Goal: Information Seeking & Learning: Learn about a topic

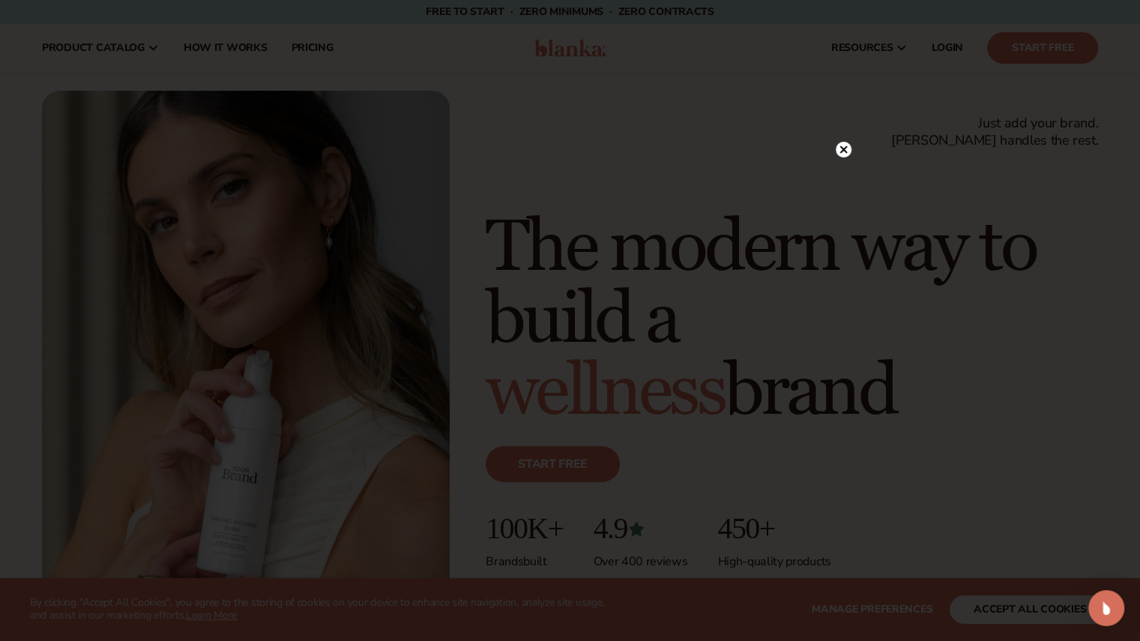
click at [845, 146] on circle at bounding box center [844, 150] width 16 height 16
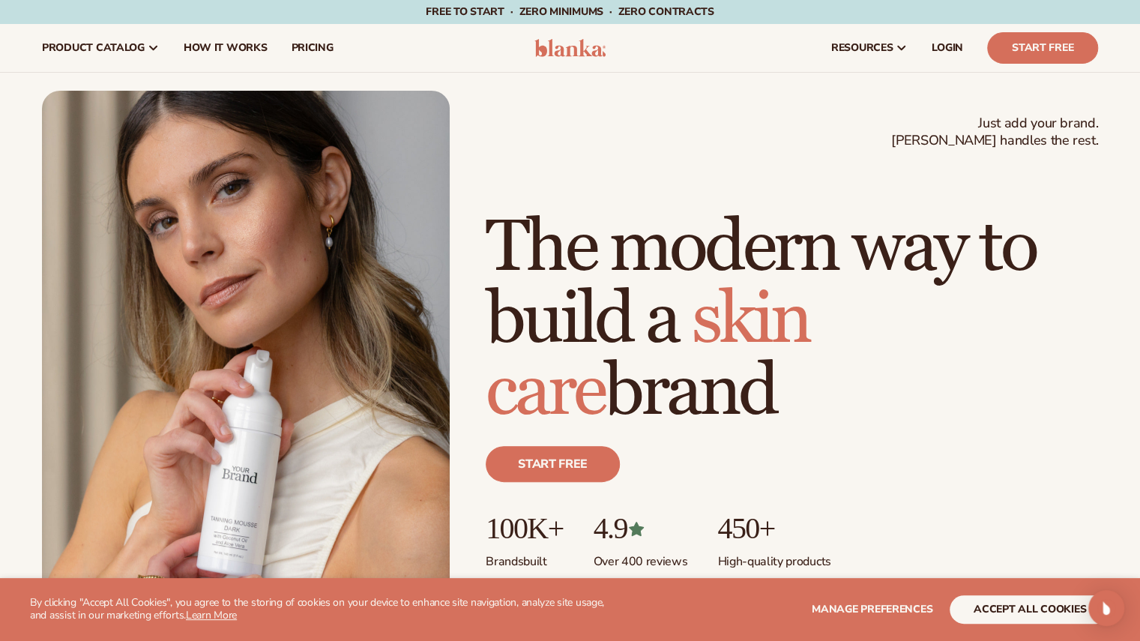
drag, startPoint x: 552, startPoint y: 2, endPoint x: 806, endPoint y: 97, distance: 271.3
click at [806, 97] on div "Just add your brand. Blanka handles the rest. beauty,[MEDICAL_DATA],wellness,ma…" at bounding box center [570, 348] width 1056 height 514
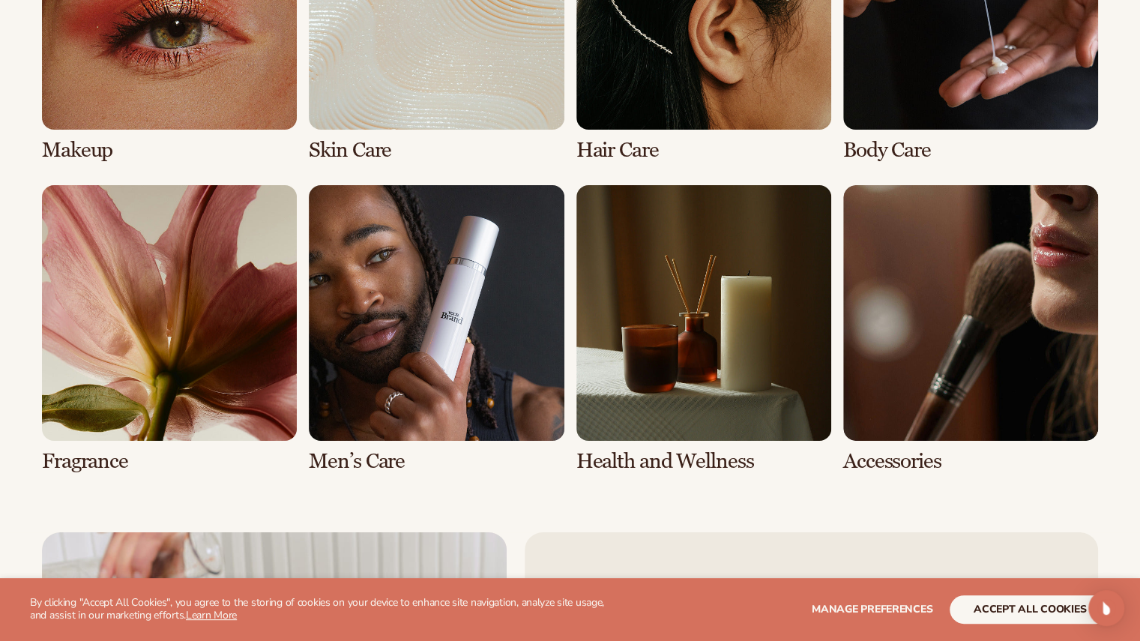
scroll to position [3072, 0]
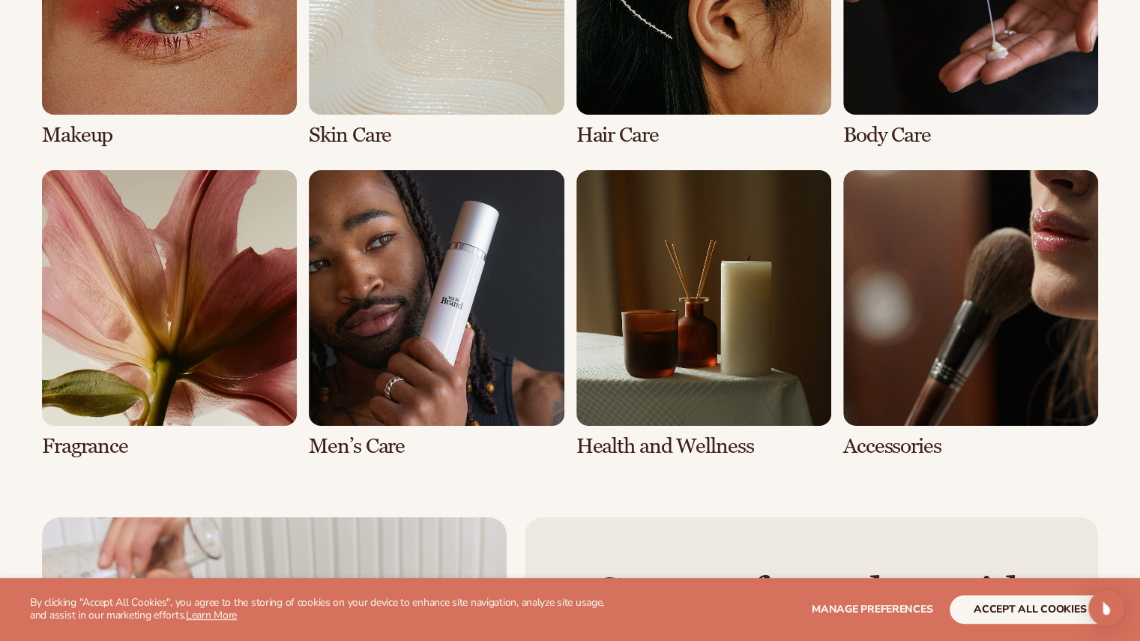
click at [459, 112] on link "2 / 8" at bounding box center [436, 2] width 255 height 287
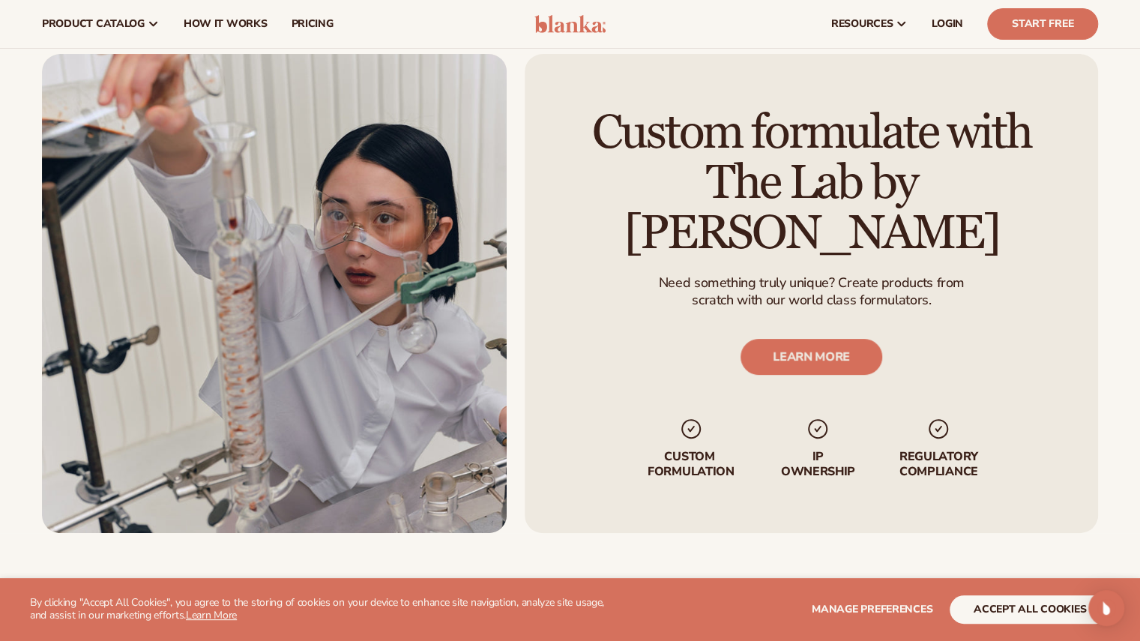
scroll to position [3535, 0]
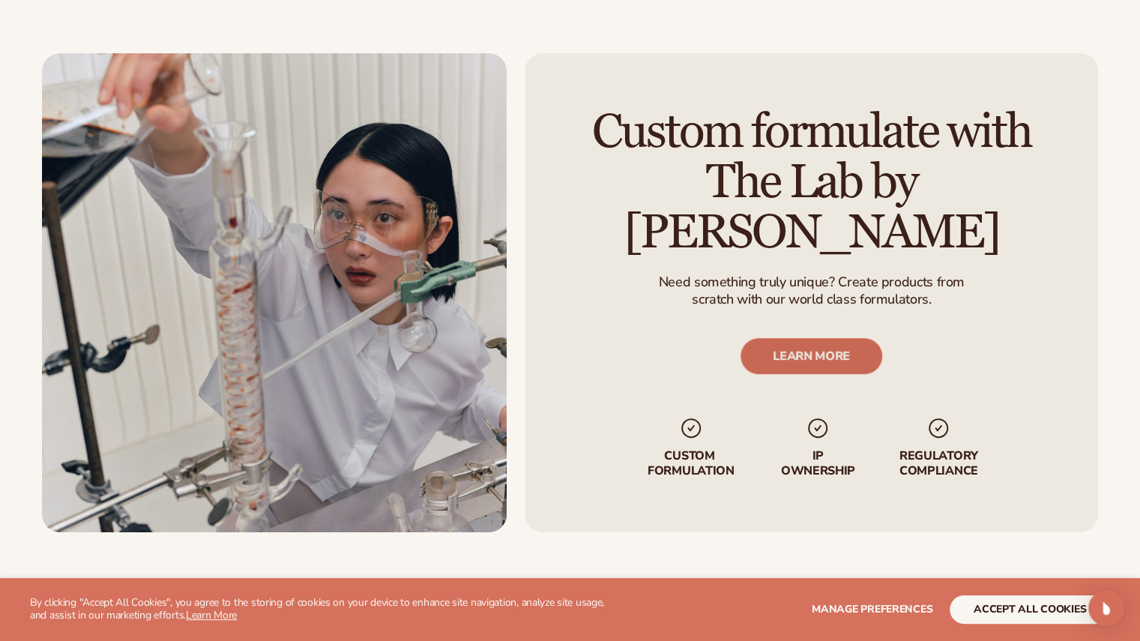
click at [786, 339] on link "LEARN MORE" at bounding box center [811, 357] width 142 height 36
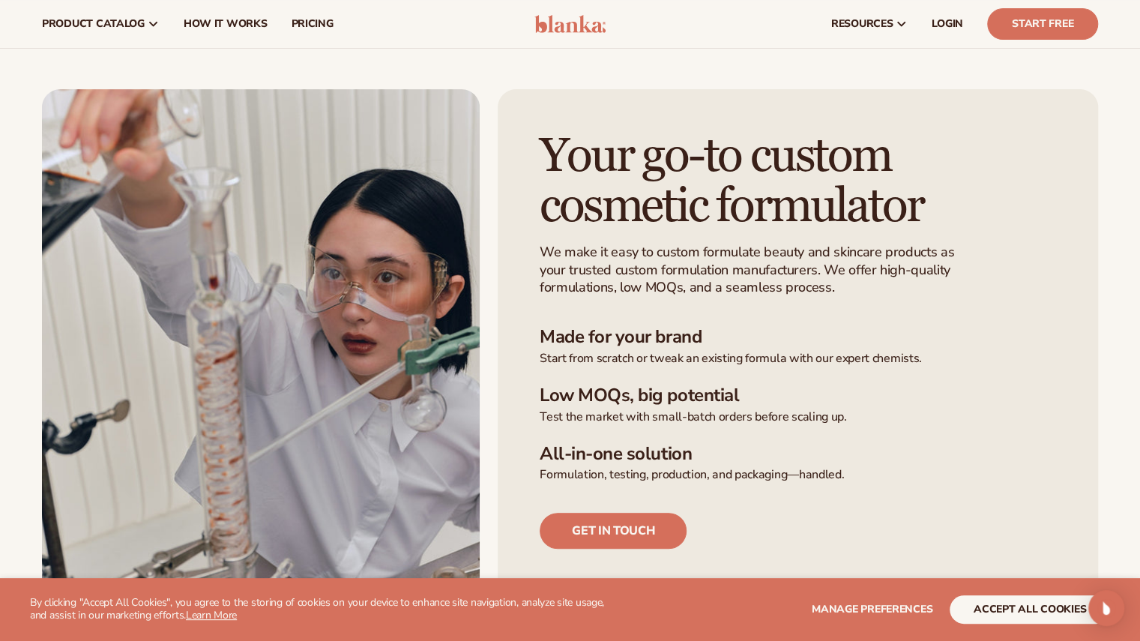
scroll to position [240, 0]
